Goal: Entertainment & Leisure: Consume media (video, audio)

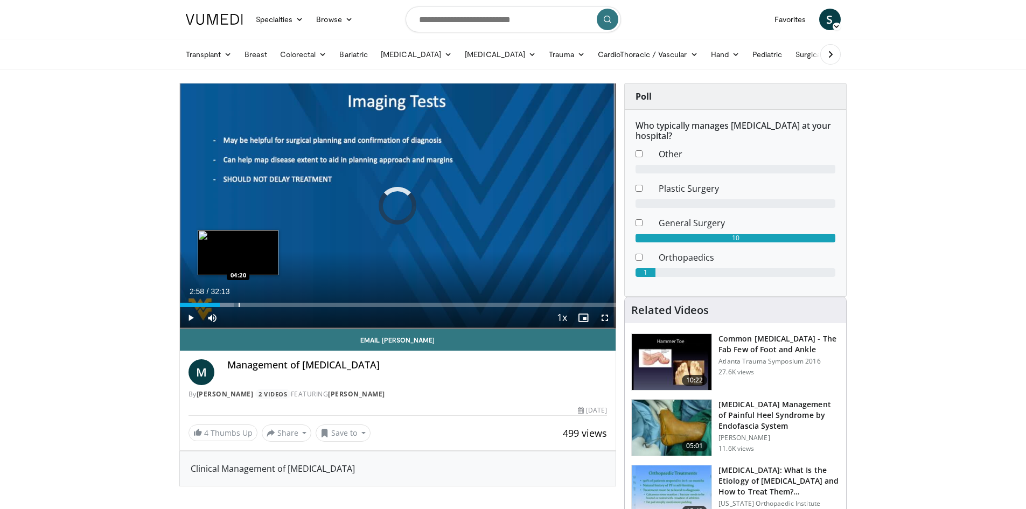
drag, startPoint x: 0, startPoint y: 0, endPoint x: 238, endPoint y: 302, distance: 384.6
click at [239, 303] on div "Progress Bar" at bounding box center [239, 305] width 1 height 4
click at [244, 303] on div "Progress Bar" at bounding box center [244, 305] width 1 height 4
click at [242, 303] on div "Progress Bar" at bounding box center [242, 305] width 1 height 4
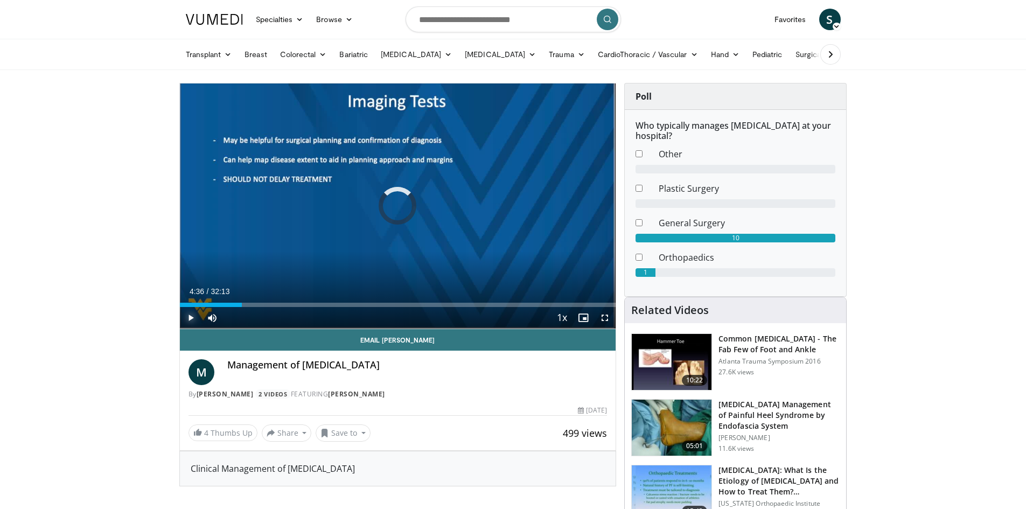
click at [190, 314] on span "Video Player" at bounding box center [191, 318] width 22 height 22
click at [603, 313] on span "Video Player" at bounding box center [605, 318] width 22 height 22
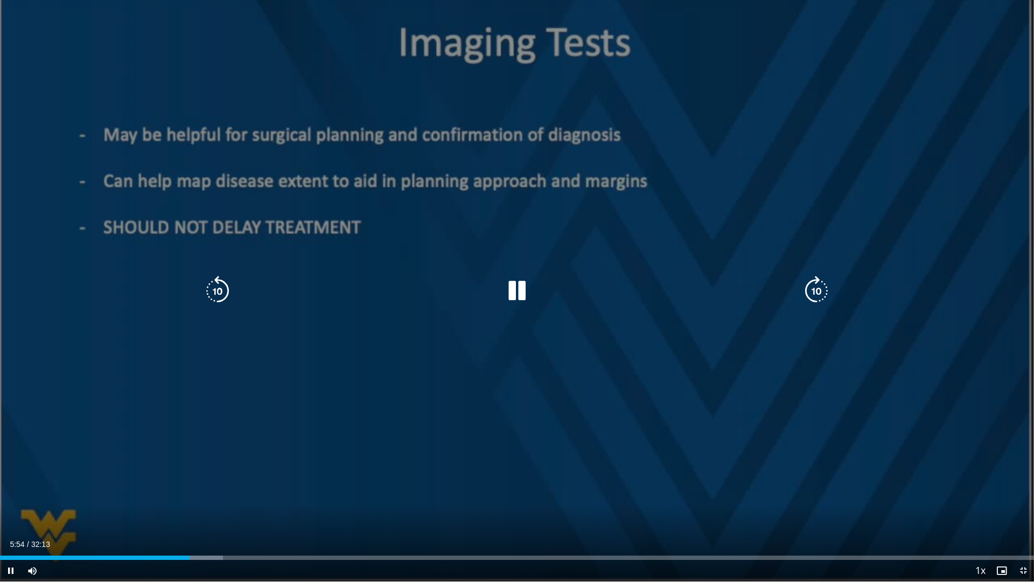
click at [888, 363] on div "10 seconds Tap to unmute" at bounding box center [517, 290] width 1034 height 581
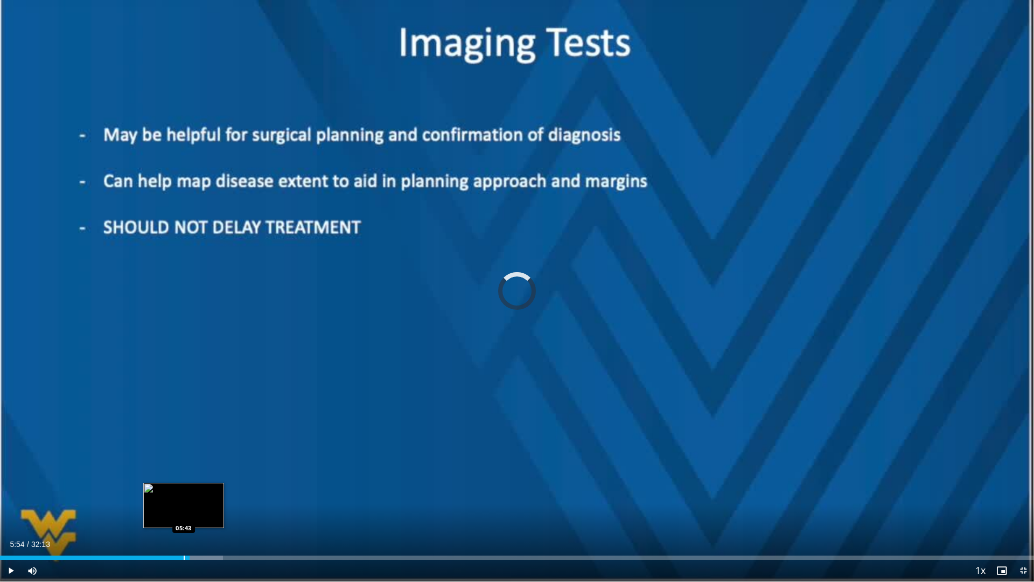
click at [184, 508] on div "Progress Bar" at bounding box center [184, 557] width 1 height 4
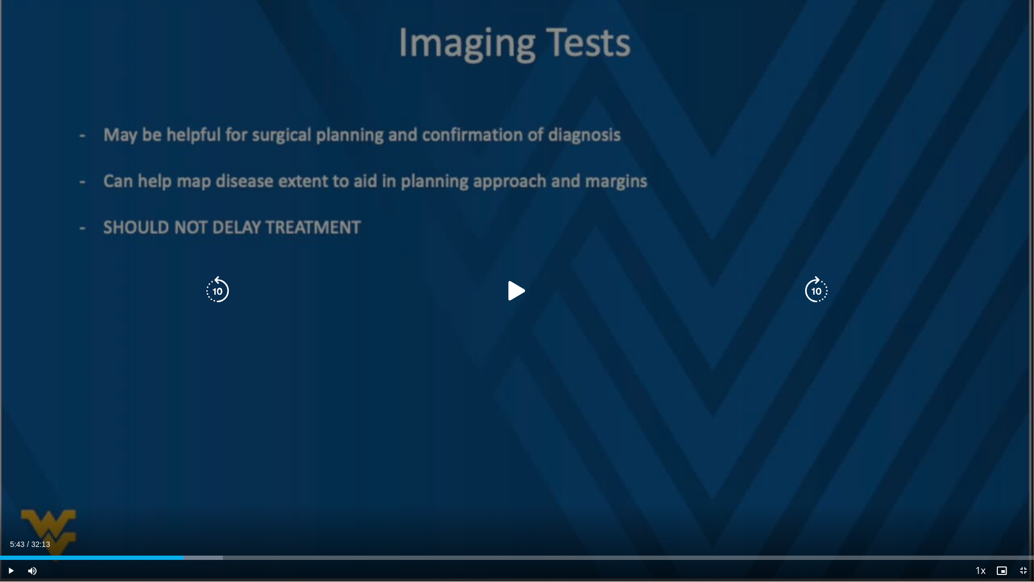
click at [429, 447] on div "10 seconds Tap to unmute" at bounding box center [517, 290] width 1034 height 581
click at [440, 428] on div "10 seconds Tap to unmute" at bounding box center [517, 290] width 1034 height 581
click at [444, 414] on div "10 seconds Tap to unmute" at bounding box center [517, 290] width 1034 height 581
click at [462, 394] on div "10 seconds Tap to unmute" at bounding box center [517, 290] width 1034 height 581
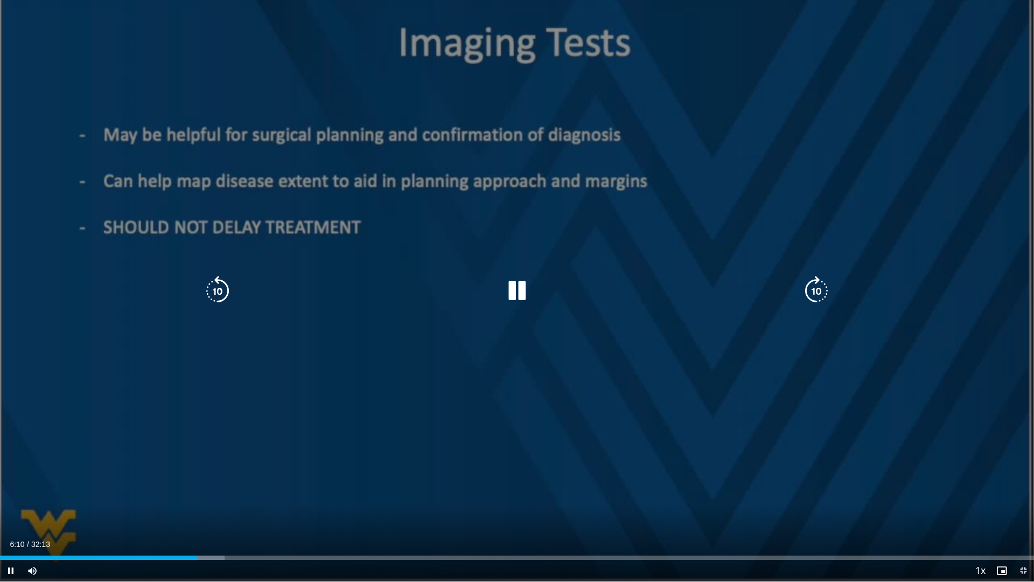
click at [489, 367] on div "10 seconds Tap to unmute" at bounding box center [517, 290] width 1034 height 581
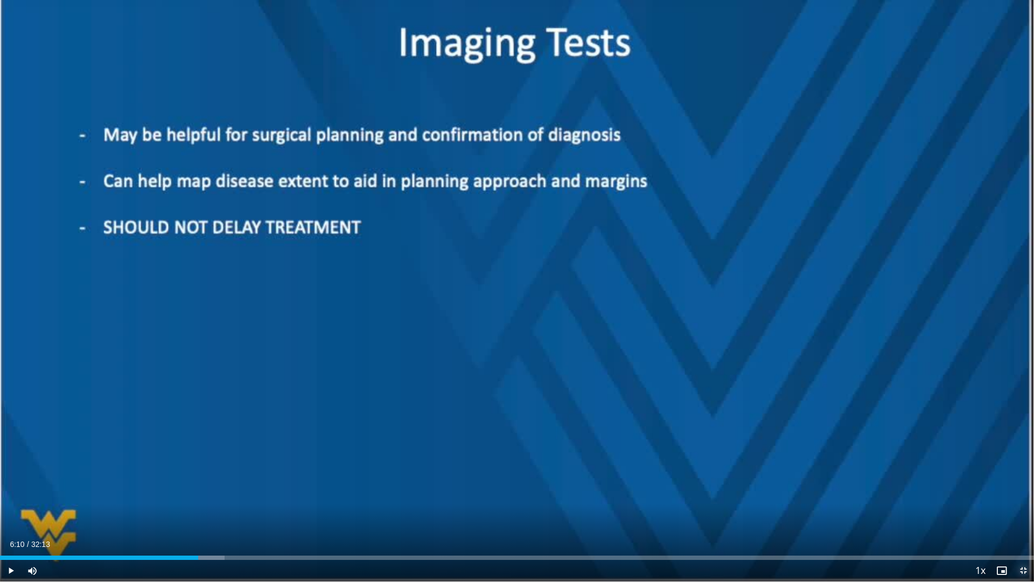
click at [1022, 508] on span "Video Player" at bounding box center [1023, 570] width 22 height 22
